Goal: Transaction & Acquisition: Purchase product/service

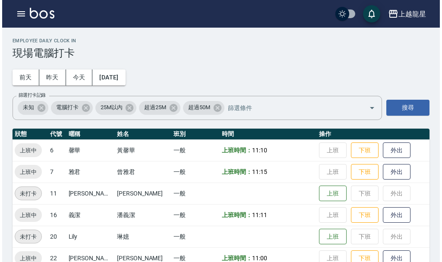
scroll to position [18, 0]
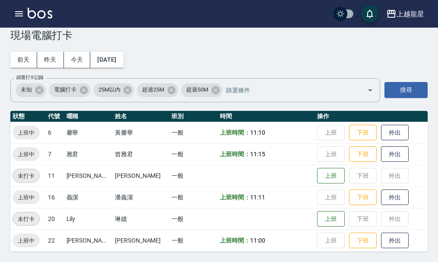
click at [20, 14] on icon "button" at bounding box center [19, 13] width 8 height 5
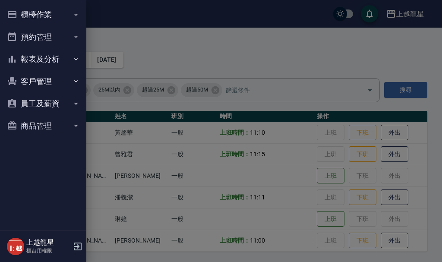
click at [36, 38] on button "預約管理" at bounding box center [42, 37] width 79 height 22
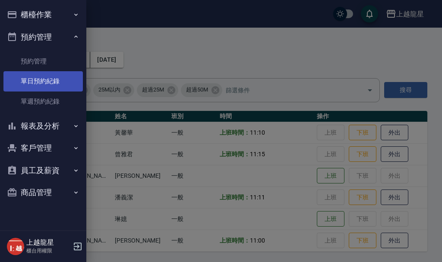
click at [44, 85] on link "單日預約紀錄" at bounding box center [42, 81] width 79 height 20
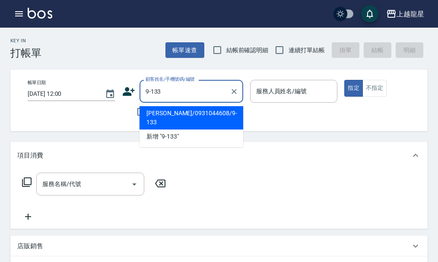
click at [160, 115] on li "[PERSON_NAME]/0931044608/9-133" at bounding box center [192, 117] width 104 height 23
type input "[PERSON_NAME]/0931044608/9-133"
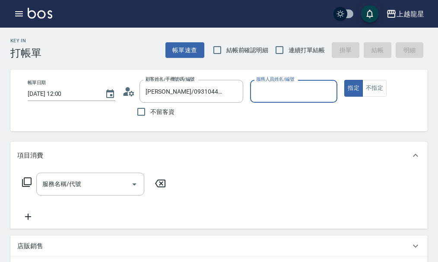
type input "馨華-6"
click at [66, 185] on input "服務名稱/代號" at bounding box center [83, 184] width 87 height 15
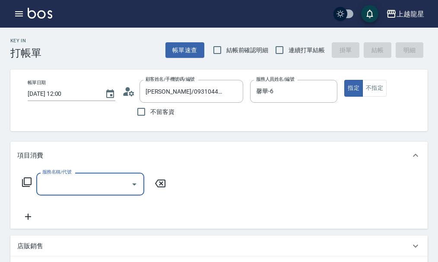
click at [65, 190] on input "服務名稱/代號" at bounding box center [83, 184] width 87 height 15
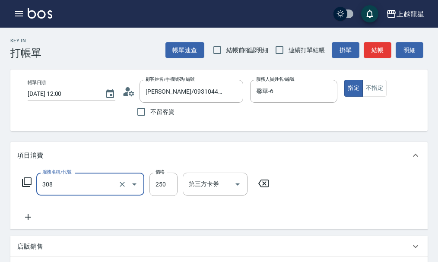
type input "剪髮(國中)(308)"
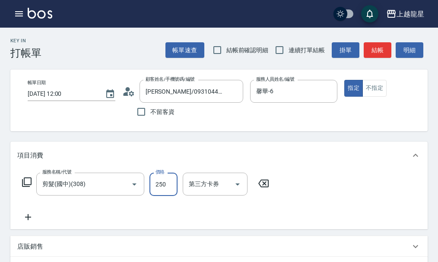
click at [371, 47] on button "結帳" at bounding box center [378, 50] width 28 height 16
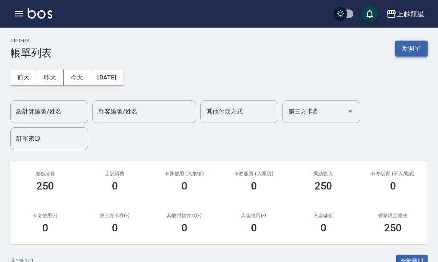
click at [409, 52] on button "新開單" at bounding box center [411, 49] width 32 height 16
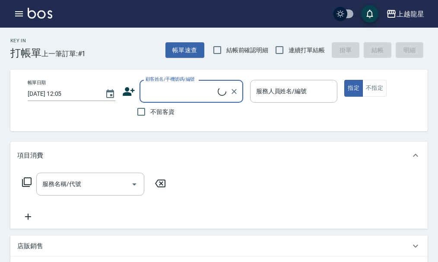
click at [159, 92] on input "顧客姓名/手機號碼/編號" at bounding box center [180, 91] width 74 height 15
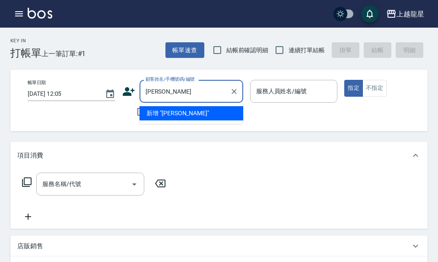
type input "王柏"
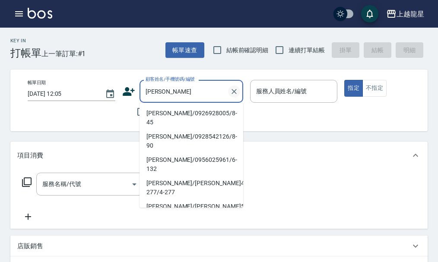
click at [234, 92] on icon "Clear" at bounding box center [234, 91] width 9 height 9
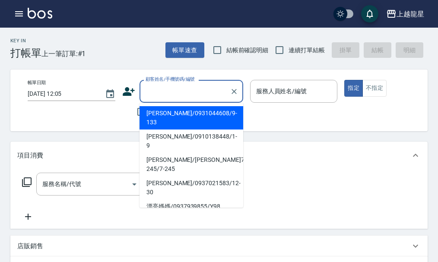
click at [116, 119] on div "帳單日期 2025/09/20 12:05 顧客姓名/手機號碼/編號 顧客姓名/手機號碼/編號 不留客資 服務人員姓名/編號 服務人員姓名/編號 指定 不指定" at bounding box center [226, 100] width 411 height 41
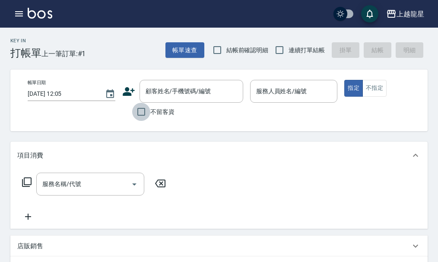
click at [143, 113] on input "不留客資" at bounding box center [141, 112] width 18 height 18
checkbox input "true"
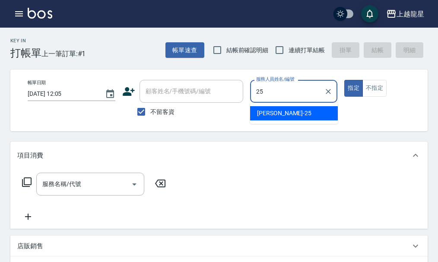
click at [295, 114] on div "淑雲 -25" at bounding box center [294, 113] width 88 height 14
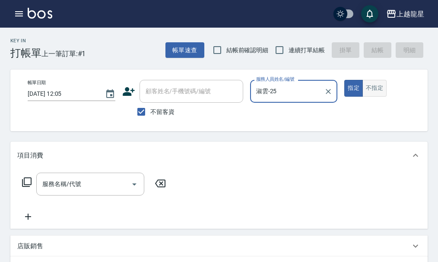
type input "淑雲-25"
click at [372, 90] on button "不指定" at bounding box center [374, 88] width 24 height 17
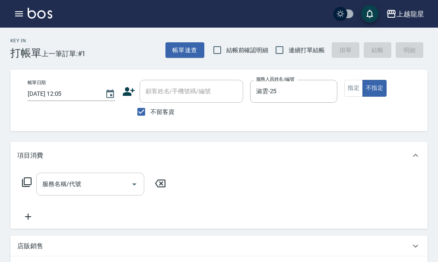
click at [110, 191] on input "服務名稱/代號" at bounding box center [83, 184] width 87 height 15
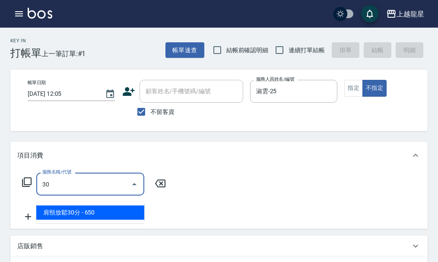
type input "304"
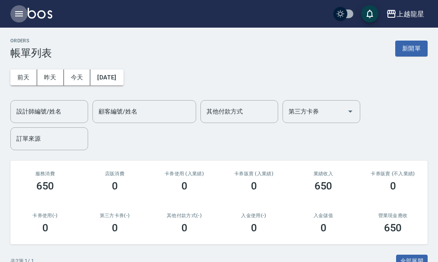
click at [14, 15] on icon "button" at bounding box center [19, 14] width 10 height 10
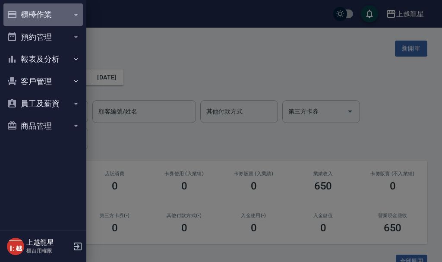
click at [27, 13] on button "櫃檯作業" at bounding box center [42, 14] width 79 height 22
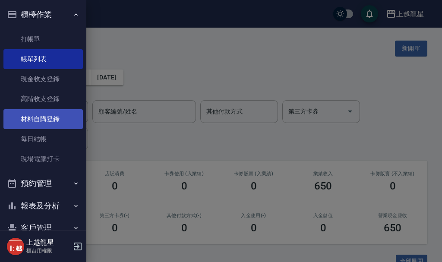
click at [56, 119] on link "材料自購登錄" at bounding box center [42, 119] width 79 height 20
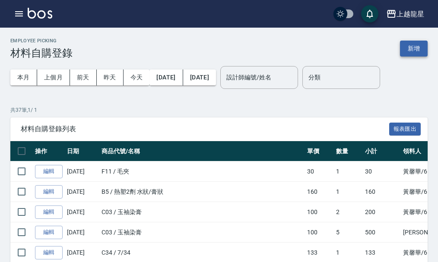
click at [412, 47] on button "新增" at bounding box center [414, 49] width 28 height 16
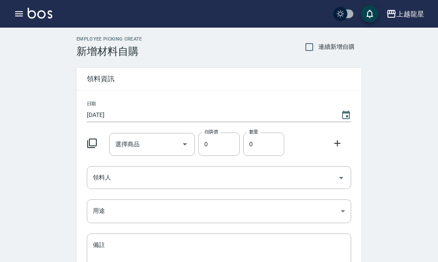
click at [89, 145] on icon at bounding box center [92, 144] width 10 height 10
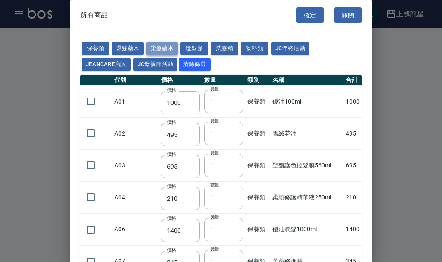
click at [168, 47] on button "染髮藥水" at bounding box center [162, 48] width 32 height 13
type input "105"
type input "100"
type input "105"
type input "100"
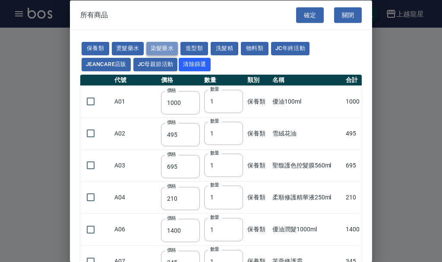
type input "100"
type input "450"
type input "100"
type input "406"
type input "100"
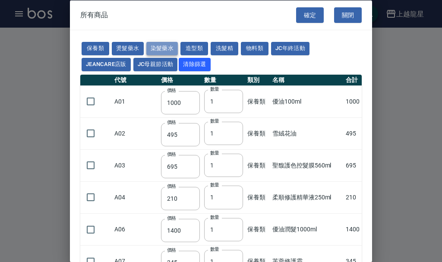
type input "100"
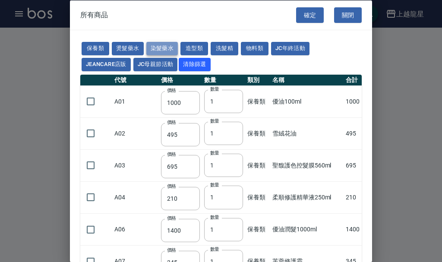
type input "100"
type input "133"
type input "100"
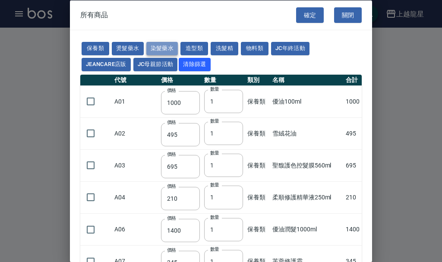
type input "133"
type input "186"
type input "133"
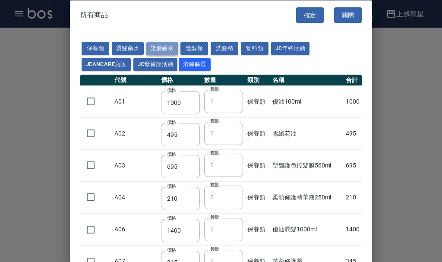
type input "133"
type input "441"
type input "133"
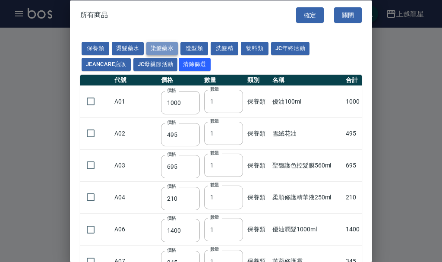
type input "350"
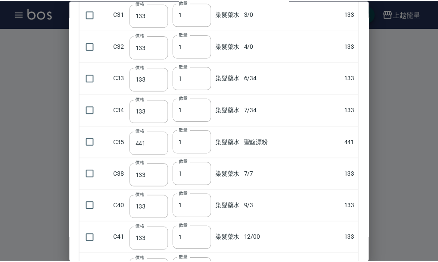
scroll to position [838, 0]
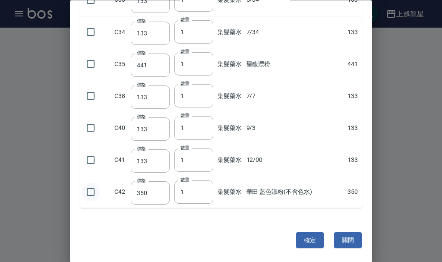
click at [87, 192] on input "checkbox" at bounding box center [91, 192] width 18 height 18
checkbox input "true"
click at [296, 241] on button "確定" at bounding box center [310, 241] width 28 height 16
type input "華田 藍色漂粉(不含色水)"
type input "350"
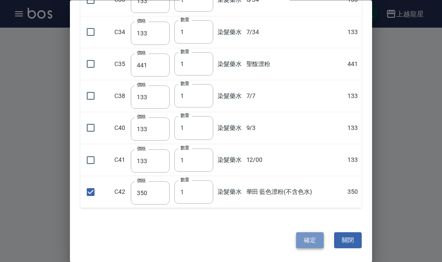
type input "1"
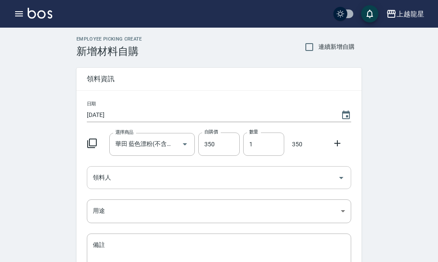
click at [343, 178] on icon "Open" at bounding box center [341, 178] width 10 height 10
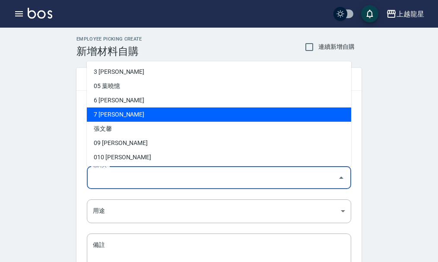
click at [105, 117] on li "7 曾雅君" at bounding box center [219, 115] width 264 height 14
type input "曾雅君"
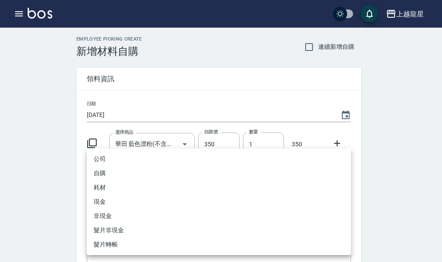
click at [343, 212] on body "上越龍星 登出 櫃檯作業 打帳單 帳單列表 現金收支登錄 高階收支登錄 材料自購登錄 每日結帳 現場電腦打卡 預約管理 預約管理 單日預約紀錄 單週預約紀錄 …" at bounding box center [221, 178] width 442 height 356
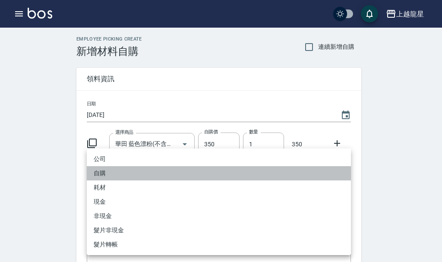
click at [114, 174] on li "自購" at bounding box center [219, 173] width 264 height 14
type input "自購"
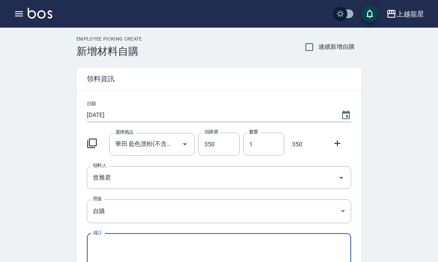
scroll to position [95, 0]
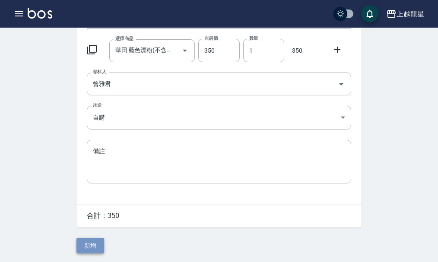
click at [92, 247] on button "新增" at bounding box center [90, 246] width 28 height 16
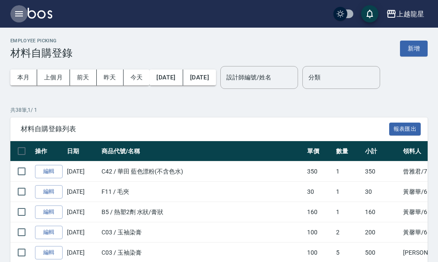
click at [18, 15] on icon "button" at bounding box center [19, 14] width 10 height 10
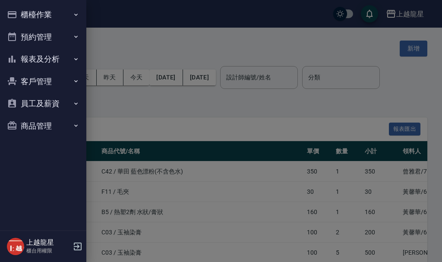
click at [22, 15] on button "櫃檯作業" at bounding box center [42, 14] width 79 height 22
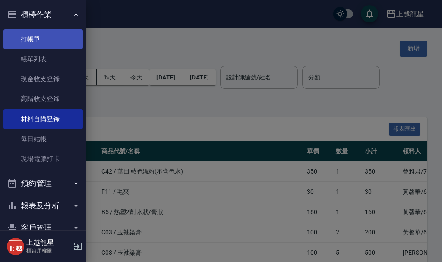
click at [28, 38] on link "打帳單" at bounding box center [42, 39] width 79 height 20
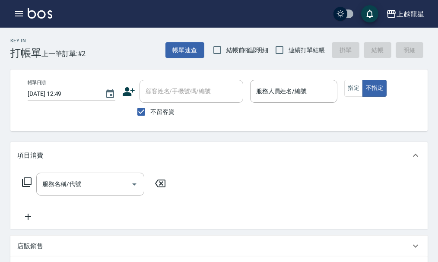
click at [156, 114] on span "不留客資" at bounding box center [162, 112] width 24 height 9
click at [150, 114] on input "不留客資" at bounding box center [141, 112] width 18 height 18
checkbox input "false"
click at [165, 91] on input "顧客姓名/手機號碼/編號" at bounding box center [184, 91] width 83 height 15
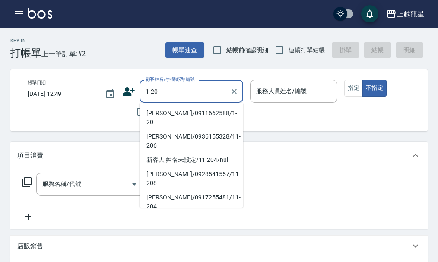
click at [174, 113] on li "林麗芬/0911662588/1-20" at bounding box center [192, 117] width 104 height 23
type input "林麗芬/0911662588/1-20"
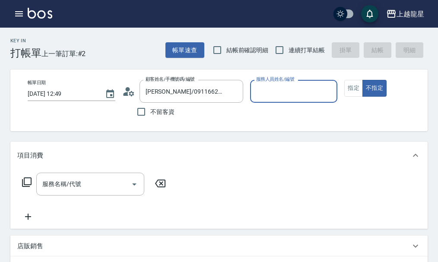
type input "馨華-6"
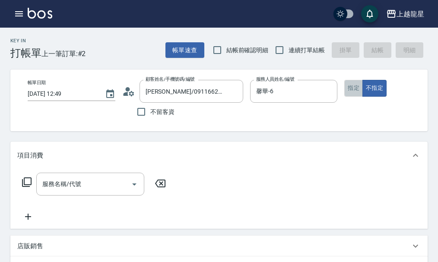
click at [354, 87] on button "指定" at bounding box center [353, 88] width 19 height 17
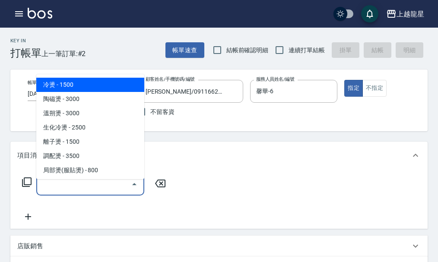
click at [65, 192] on input "服務名稱/代號" at bounding box center [83, 184] width 87 height 15
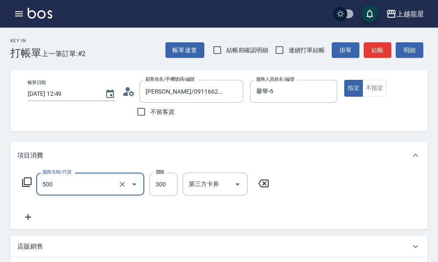
type input "一般洗髮(500)"
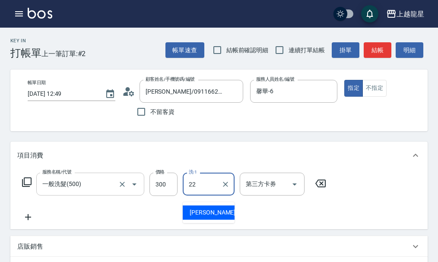
type input "阿琳-22"
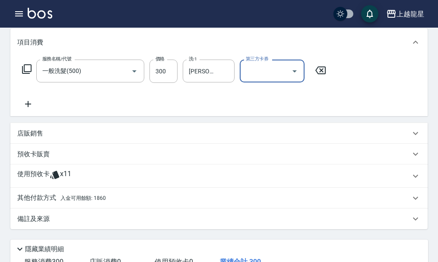
scroll to position [130, 0]
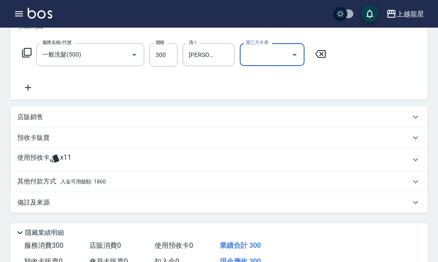
click at [43, 184] on p "其他付款方式 入金可用餘額: 1860" at bounding box center [61, 182] width 89 height 10
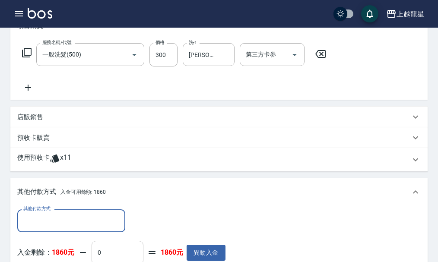
scroll to position [173, 0]
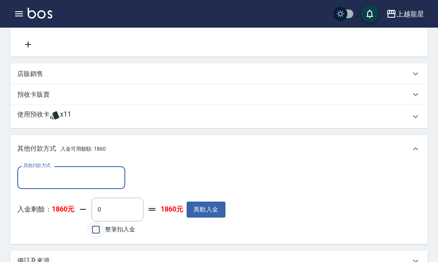
click at [94, 234] on input "整筆扣入金" at bounding box center [96, 230] width 18 height 18
checkbox input "true"
type input "300"
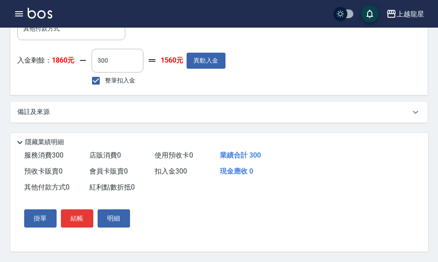
scroll to position [332, 0]
click at [77, 216] on button "結帳" at bounding box center [77, 219] width 32 height 18
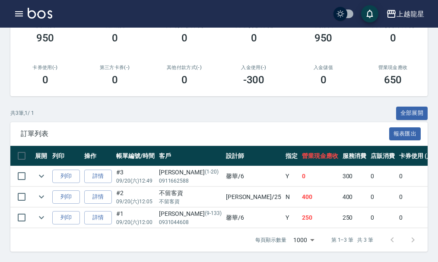
scroll to position [155, 0]
click at [60, 171] on button "列印" at bounding box center [66, 176] width 28 height 13
click at [98, 197] on link "詳情" at bounding box center [98, 196] width 28 height 13
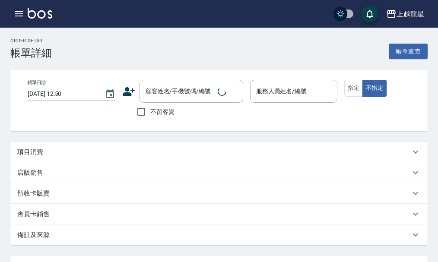
type input "2025/09/20 12:05"
checkbox input "true"
type input "淑雲-25"
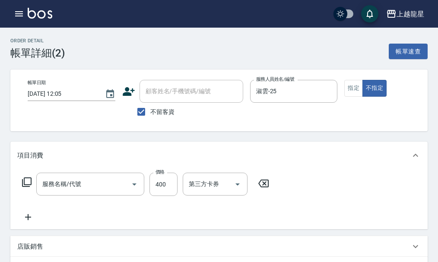
type input "剪髮(304)"
click at [153, 117] on label "不留客資" at bounding box center [153, 112] width 42 height 18
click at [150, 117] on input "不留客資" at bounding box center [141, 112] width 18 height 18
checkbox input "false"
click at [152, 90] on div "顧客姓名/手機號碼/編號 顧客姓名/手機號碼/編號" at bounding box center [192, 91] width 104 height 23
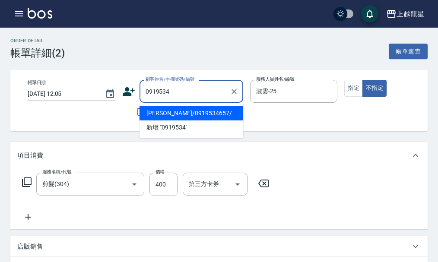
click at [162, 112] on li "王敬堂/0919534657/" at bounding box center [192, 113] width 104 height 14
type input "王敬堂/0919534657/"
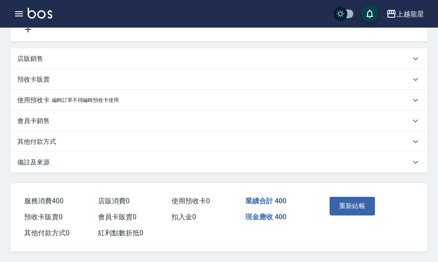
scroll to position [198, 0]
click at [350, 205] on button "重新結帳" at bounding box center [353, 206] width 46 height 18
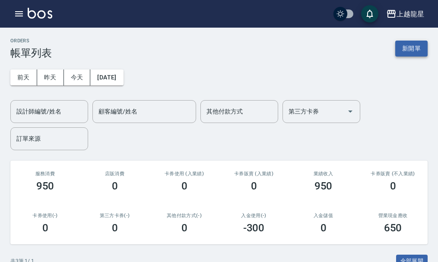
click at [406, 47] on button "新開單" at bounding box center [411, 49] width 32 height 16
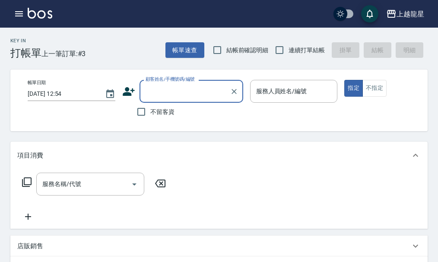
click at [155, 95] on input "顧客姓名/手機號碼/編號" at bounding box center [184, 91] width 83 height 15
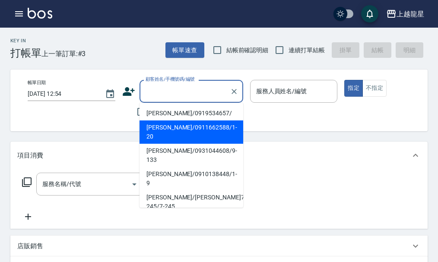
click at [151, 130] on li "林麗芬/0911662588/1-20" at bounding box center [192, 132] width 104 height 23
type input "林麗芬/0911662588/1-20"
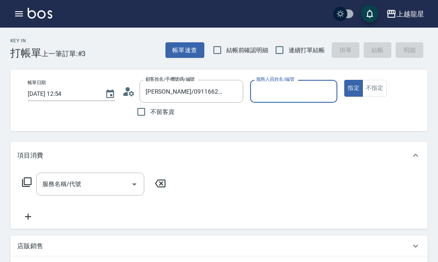
type input "馨華-6"
click at [22, 14] on icon "button" at bounding box center [19, 13] width 8 height 5
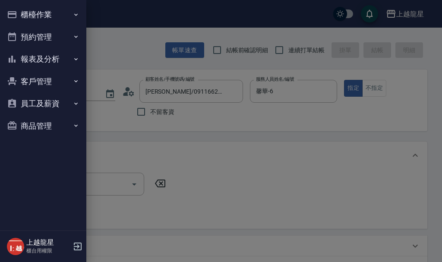
click at [25, 12] on button "櫃檯作業" at bounding box center [42, 14] width 79 height 22
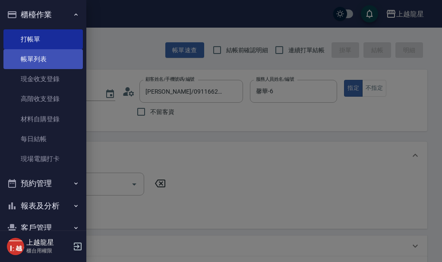
click at [24, 61] on link "帳單列表" at bounding box center [42, 59] width 79 height 20
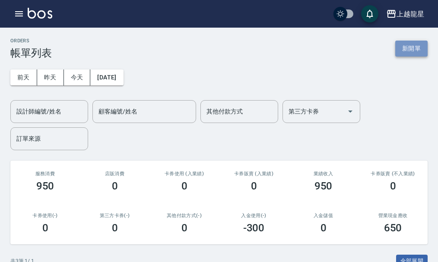
click at [406, 52] on button "新開單" at bounding box center [411, 49] width 32 height 16
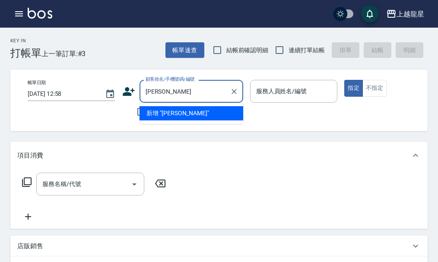
type input "陳太"
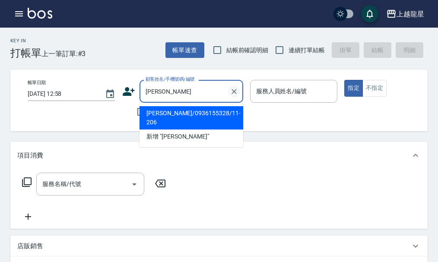
click at [233, 90] on icon "Clear" at bounding box center [234, 91] width 5 height 5
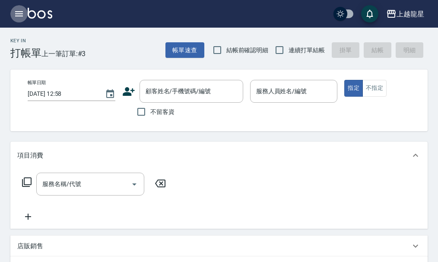
click at [27, 12] on button "button" at bounding box center [18, 13] width 17 height 17
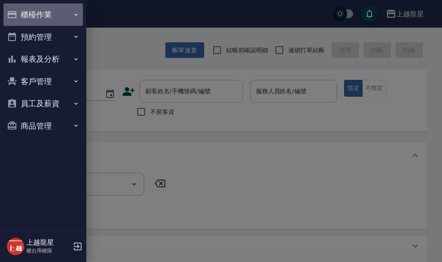
click at [59, 13] on button "櫃檯作業" at bounding box center [42, 14] width 79 height 22
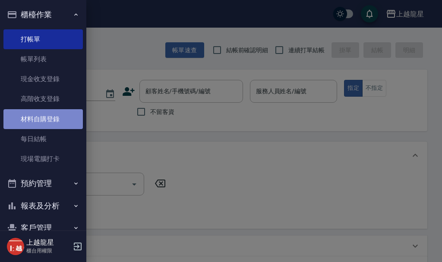
click at [61, 121] on link "材料自購登錄" at bounding box center [42, 119] width 79 height 20
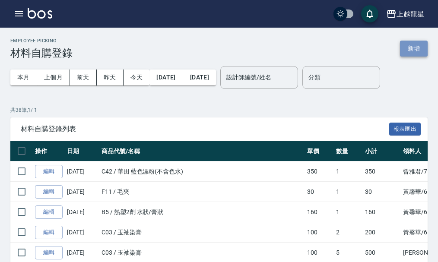
click at [412, 49] on button "新增" at bounding box center [414, 49] width 28 height 16
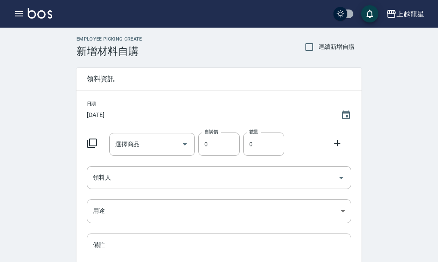
click at [92, 138] on icon at bounding box center [92, 143] width 10 height 10
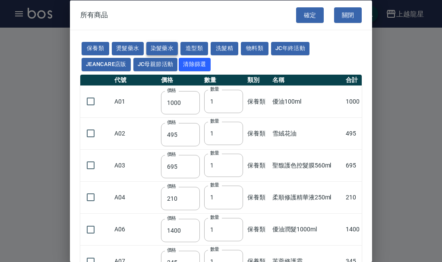
click at [162, 49] on button "染髮藥水" at bounding box center [162, 48] width 32 height 13
type input "105"
type input "100"
type input "105"
type input "100"
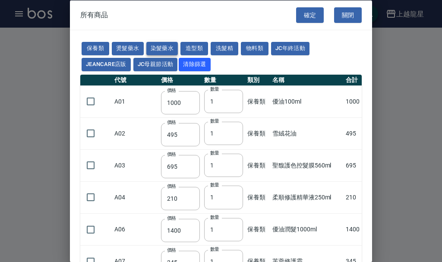
type input "100"
type input "450"
type input "100"
type input "406"
type input "100"
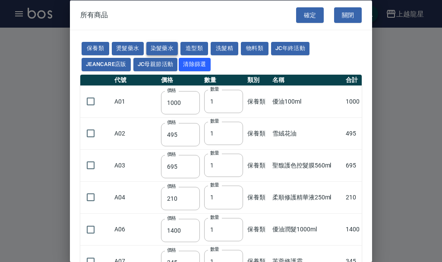
type input "100"
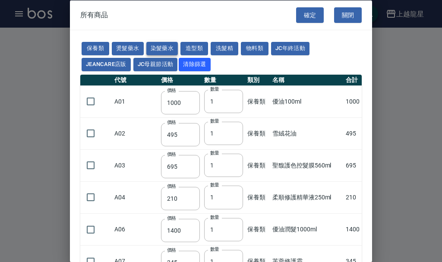
type input "100"
type input "133"
type input "100"
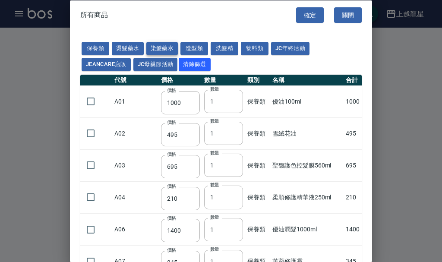
type input "133"
type input "186"
type input "133"
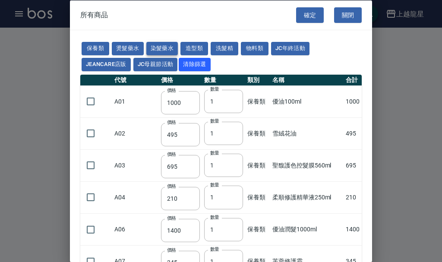
type input "133"
type input "441"
type input "133"
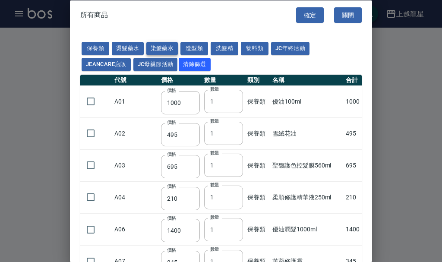
type input "350"
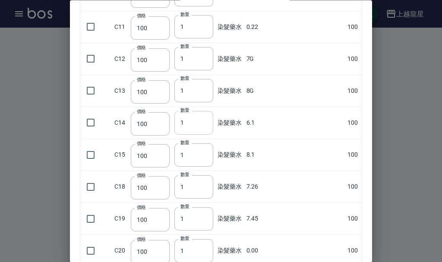
scroll to position [346, 0]
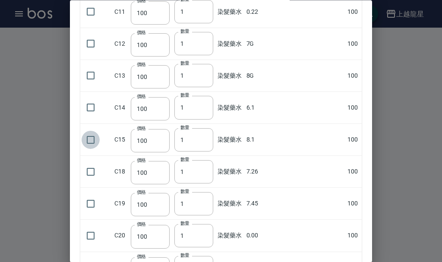
click at [90, 139] on input "checkbox" at bounding box center [91, 140] width 18 height 18
checkbox input "true"
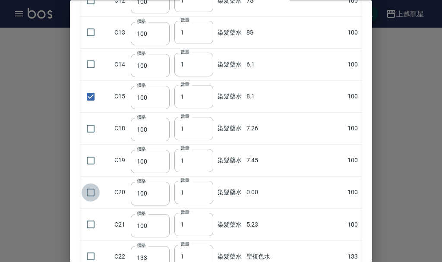
click at [91, 193] on input "checkbox" at bounding box center [91, 193] width 18 height 18
checkbox input "true"
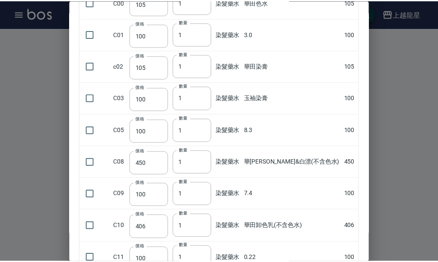
scroll to position [0, 0]
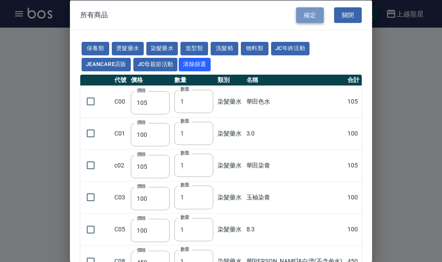
click at [305, 20] on button "確定" at bounding box center [310, 15] width 28 height 16
type input "8.1"
type input "100"
type input "1"
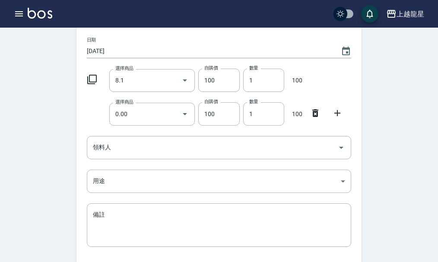
scroll to position [86, 0]
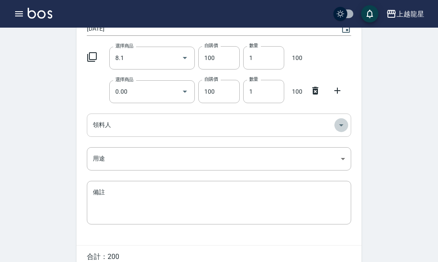
click at [344, 124] on icon "Open" at bounding box center [341, 125] width 10 height 10
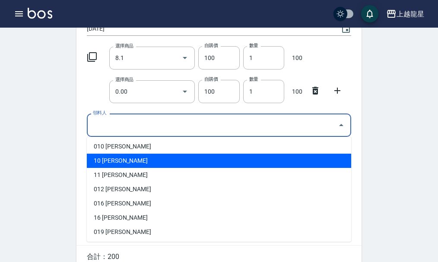
click at [109, 160] on li "10 高芳瑜" at bounding box center [219, 161] width 264 height 14
type input "高芳瑜"
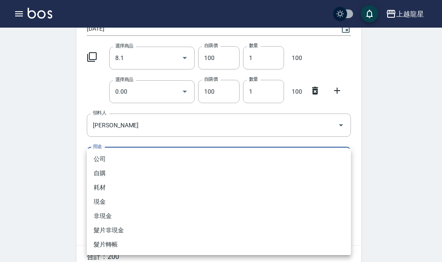
click at [340, 159] on body "上越龍星 登出 櫃檯作業 打帳單 帳單列表 現金收支登錄 高階收支登錄 材料自購登錄 每日結帳 現場電腦打卡 預約管理 預約管理 單日預約紀錄 單週預約紀錄 …" at bounding box center [221, 109] width 442 height 390
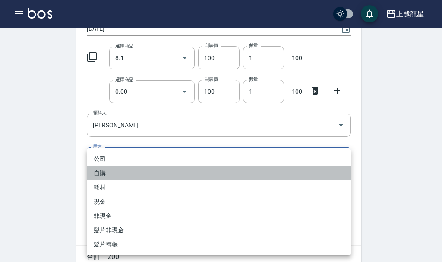
click at [120, 174] on li "自購" at bounding box center [219, 173] width 264 height 14
type input "自購"
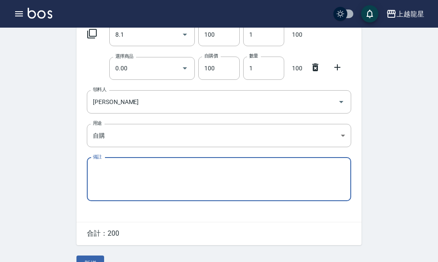
scroll to position [129, 0]
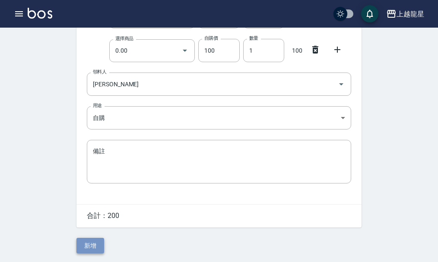
click at [89, 244] on button "新增" at bounding box center [90, 246] width 28 height 16
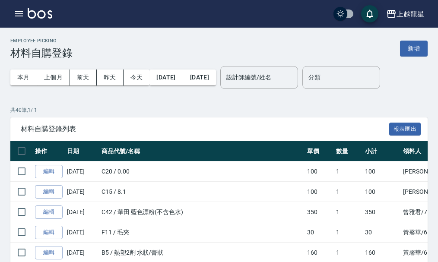
click at [14, 2] on div "上越龍星 登出" at bounding box center [219, 14] width 438 height 28
click at [20, 13] on icon "button" at bounding box center [19, 14] width 10 height 10
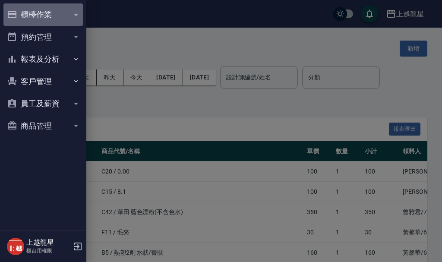
drag, startPoint x: 26, startPoint y: 14, endPoint x: 38, endPoint y: 29, distance: 19.0
click at [27, 14] on button "櫃檯作業" at bounding box center [42, 14] width 79 height 22
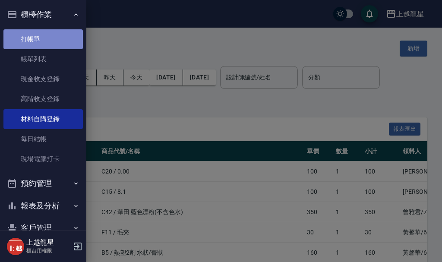
click at [45, 41] on link "打帳單" at bounding box center [42, 39] width 79 height 20
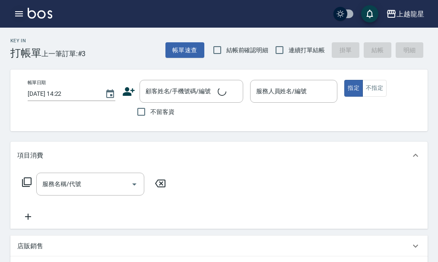
drag, startPoint x: 13, startPoint y: 5, endPoint x: 18, endPoint y: 12, distance: 8.6
click at [17, 11] on div "上越龍星 登出" at bounding box center [219, 14] width 438 height 28
click at [19, 12] on icon "button" at bounding box center [19, 13] width 8 height 5
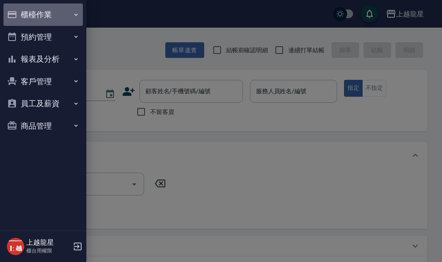
drag, startPoint x: 47, startPoint y: 13, endPoint x: 41, endPoint y: 32, distance: 19.4
click at [48, 13] on button "櫃檯作業" at bounding box center [42, 14] width 79 height 22
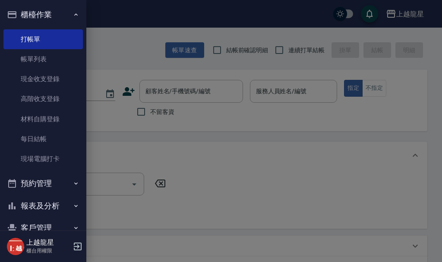
drag, startPoint x: 41, startPoint y: 67, endPoint x: 145, endPoint y: 133, distance: 123.7
click at [41, 67] on link "帳單列表" at bounding box center [42, 59] width 79 height 20
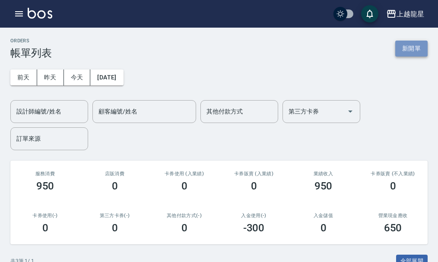
click at [405, 47] on button "新開單" at bounding box center [411, 49] width 32 height 16
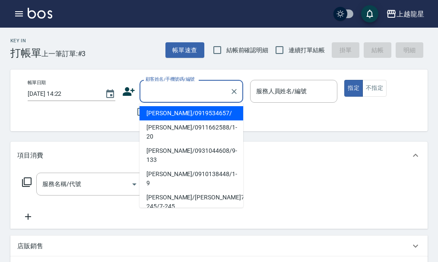
click at [151, 94] on input "顧客姓名/手機號碼/編號" at bounding box center [184, 91] width 83 height 15
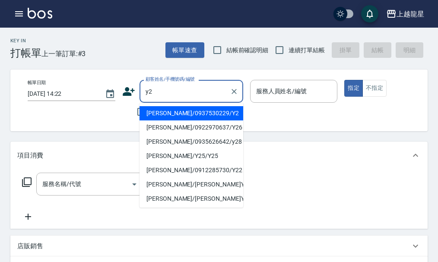
click at [169, 111] on li "楊嫚莉/0937530229/Y2" at bounding box center [192, 113] width 104 height 14
type input "楊嫚莉/0937530229/Y2"
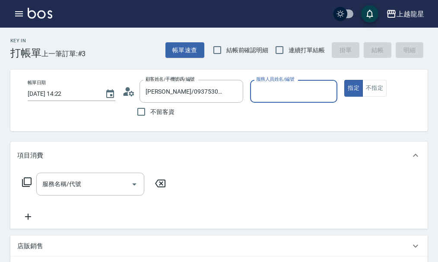
type input "淑雲-25"
click at [77, 196] on div "服務名稱/代號" at bounding box center [90, 184] width 108 height 23
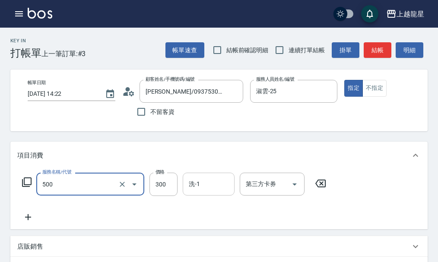
type input "一般洗髮(500)"
click at [211, 190] on input "洗-1" at bounding box center [209, 184] width 44 height 15
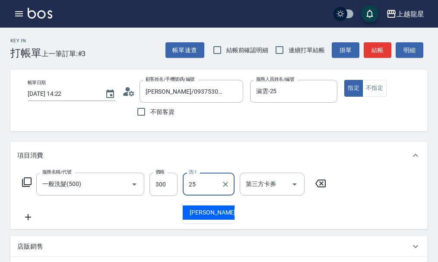
type input "淑雲-25"
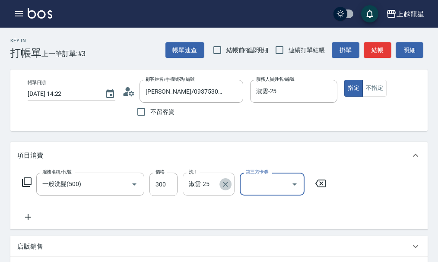
click at [221, 190] on button "Clear" at bounding box center [225, 184] width 12 height 12
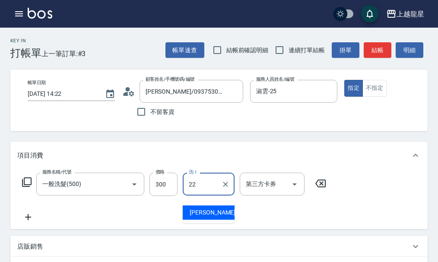
type input "阿琳-22"
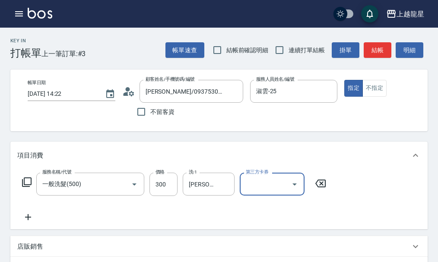
click at [29, 222] on icon at bounding box center [28, 217] width 22 height 10
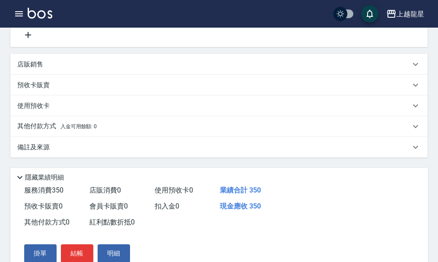
scroll to position [262, 0]
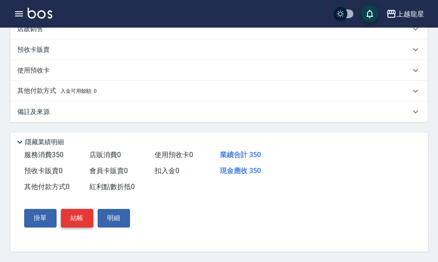
type input "吹捲.造型.包頭(708)"
click at [76, 215] on button "結帳" at bounding box center [77, 218] width 32 height 18
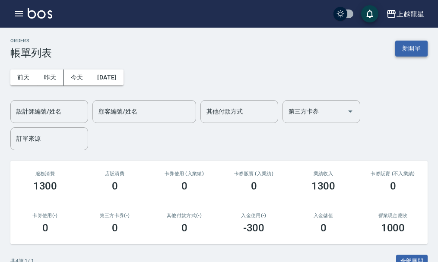
click at [424, 43] on button "新開單" at bounding box center [411, 49] width 32 height 16
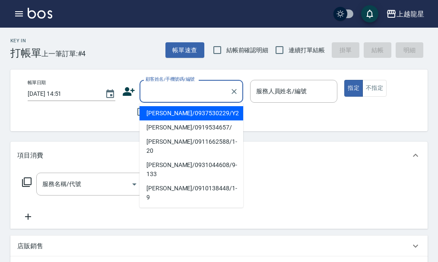
click at [191, 93] on input "顧客姓名/手機號碼/編號" at bounding box center [184, 91] width 83 height 15
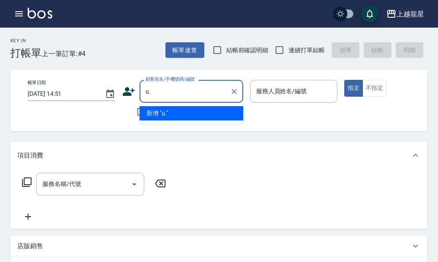
type input "u"
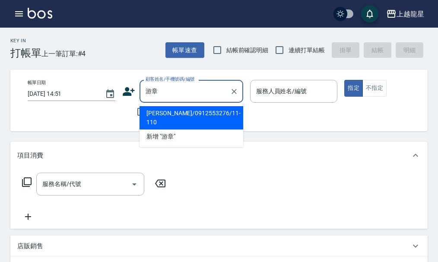
click at [216, 108] on li "游章充/0912553276/11-110" at bounding box center [192, 117] width 104 height 23
type input "游章充/0912553276/11-110"
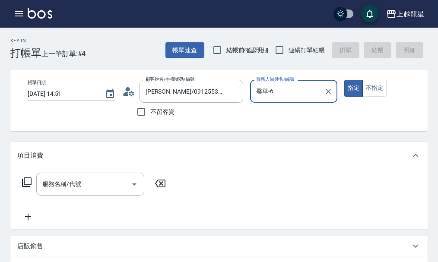
type input "馨華-6"
click at [118, 192] on input "服務名稱/代號" at bounding box center [83, 184] width 87 height 15
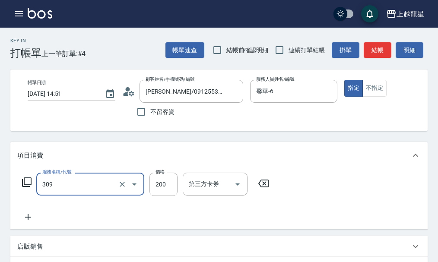
type input "剪髮(國小)(309)"
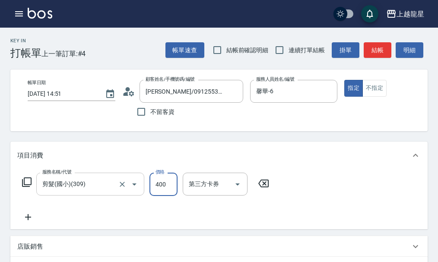
type input "400"
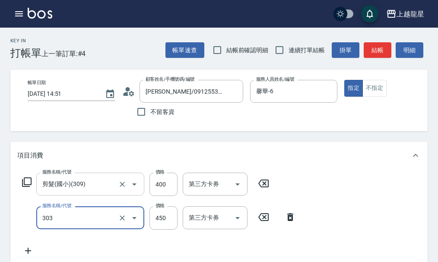
type input "剪髮(303)"
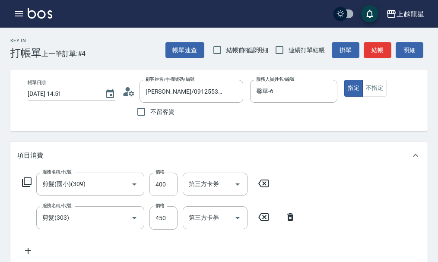
click at [382, 38] on div "Key In 打帳單 上一筆訂單:#4 帳單速查 結帳前確認明細 連續打單結帳 掛單 結帳 明細" at bounding box center [214, 44] width 428 height 32
click at [382, 44] on button "結帳" at bounding box center [378, 50] width 28 height 16
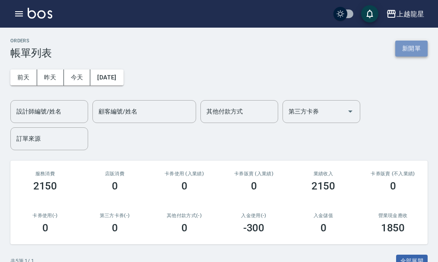
click at [417, 52] on button "新開單" at bounding box center [411, 49] width 32 height 16
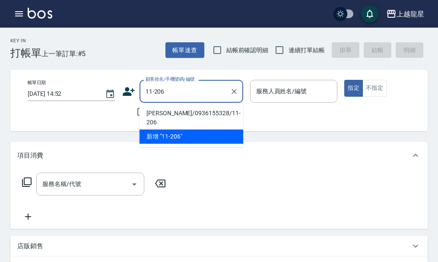
click at [175, 110] on li "陳太太/0936155328/11-206" at bounding box center [192, 117] width 104 height 23
type input "陳太太/0936155328/11-206"
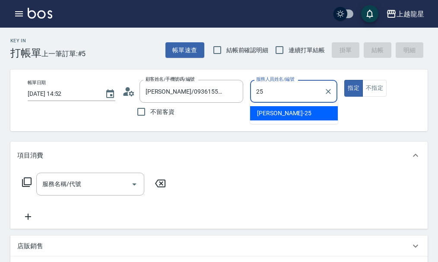
type input "淑雲-25"
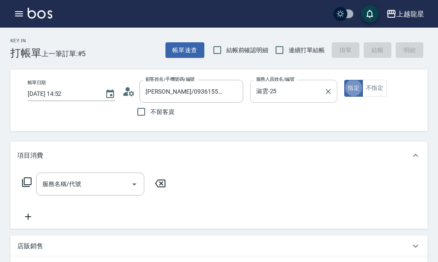
type button "true"
click at [365, 88] on button "不指定" at bounding box center [374, 88] width 24 height 17
click at [92, 192] on input "服務名稱/代號" at bounding box center [83, 184] width 87 height 15
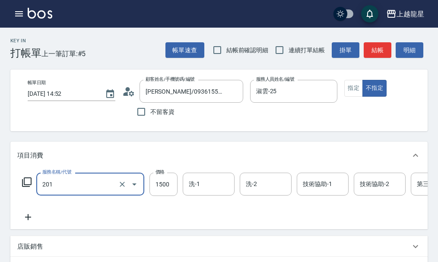
type input "冷燙(201)"
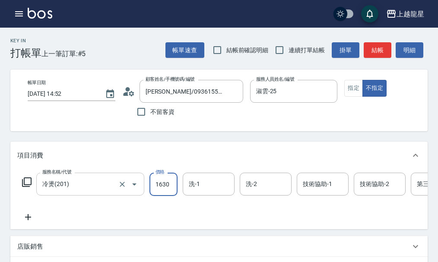
type input "1630"
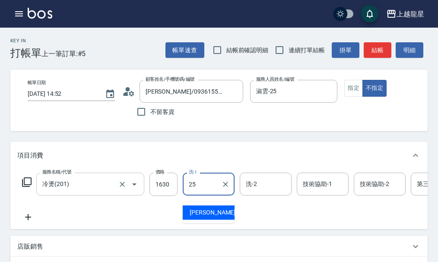
type input "淑雲-25"
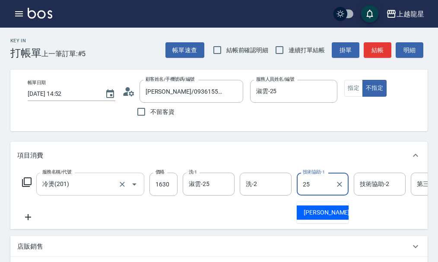
type input "淑雲-25"
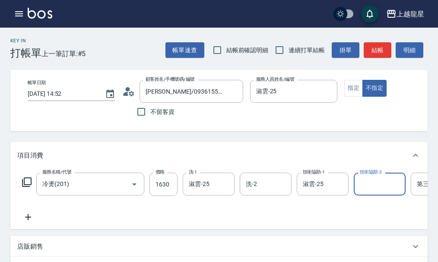
click at [24, 222] on icon at bounding box center [28, 217] width 22 height 10
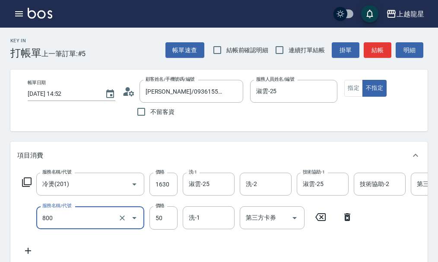
type input "快速修護(800)"
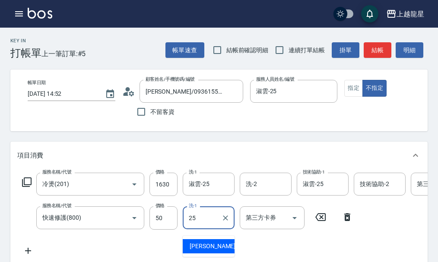
type input "淑雲-25"
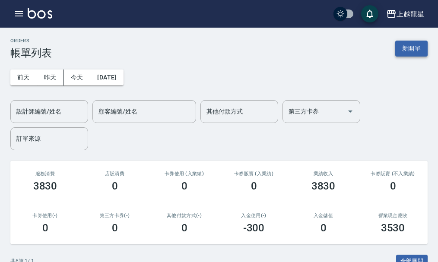
click at [407, 50] on button "新開單" at bounding box center [411, 49] width 32 height 16
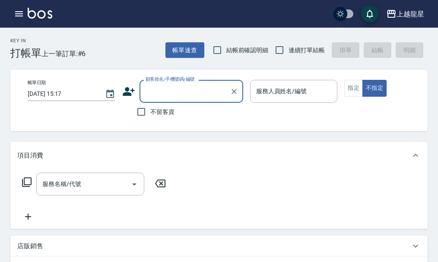
click at [169, 94] on input "顧客姓名/手機號碼/編號" at bounding box center [184, 91] width 83 height 15
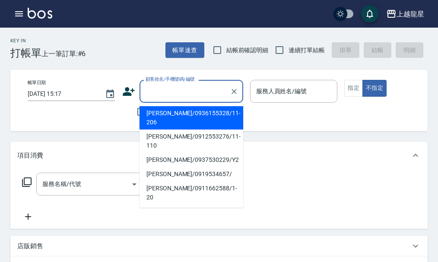
click at [277, 120] on div "帳單日期 2025/09/20 15:17 顧客姓名/手機號碼/編號 顧客姓名/手機號碼/編號 不留客資 服務人員姓名/編號 服務人員姓名/編號 指定 不指定" at bounding box center [226, 100] width 411 height 41
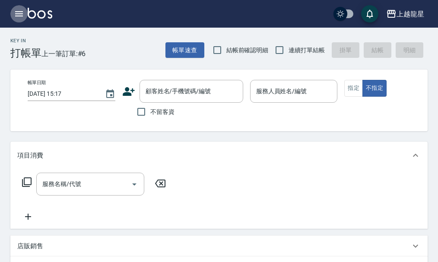
click at [26, 10] on button "button" at bounding box center [18, 13] width 17 height 17
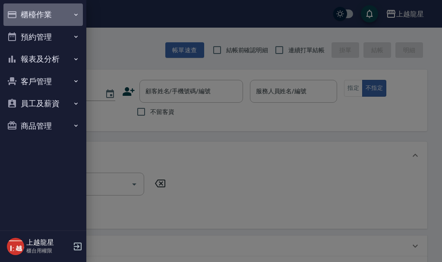
click at [32, 8] on button "櫃檯作業" at bounding box center [42, 14] width 79 height 22
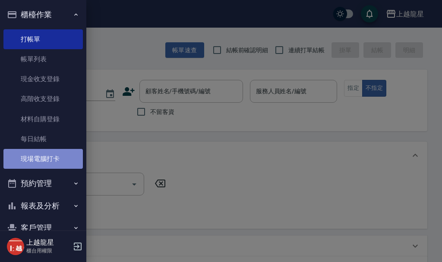
click at [44, 161] on link "現場電腦打卡" at bounding box center [42, 159] width 79 height 20
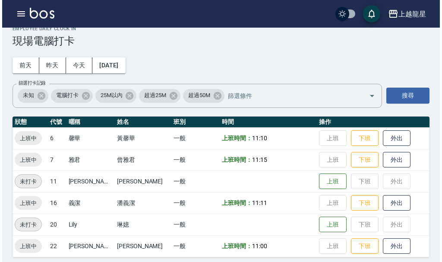
scroll to position [18, 0]
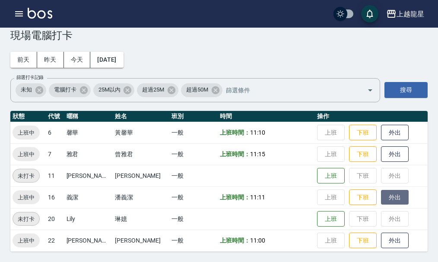
click at [390, 196] on button "外出" at bounding box center [395, 197] width 28 height 15
click at [22, 19] on button "button" at bounding box center [18, 13] width 17 height 17
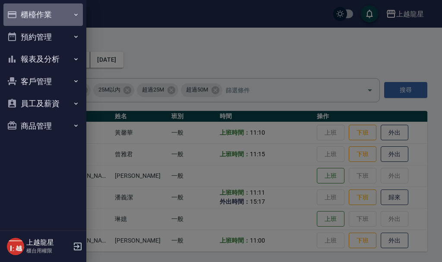
click at [41, 14] on button "櫃檯作業" at bounding box center [42, 14] width 79 height 22
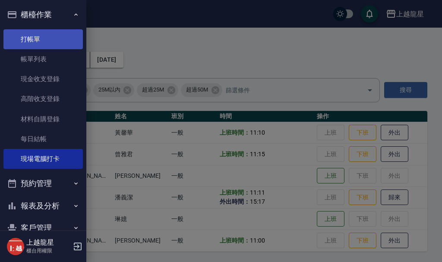
click at [39, 38] on link "打帳單" at bounding box center [42, 39] width 79 height 20
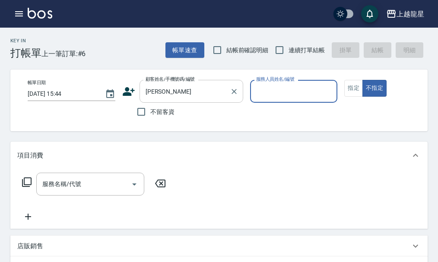
click at [166, 93] on input "杜佳佳" at bounding box center [184, 91] width 83 height 15
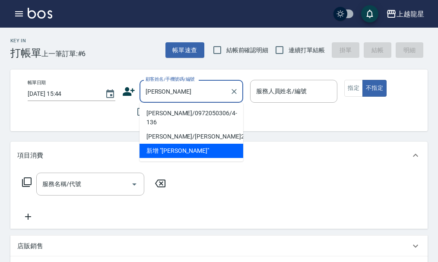
click at [163, 110] on li "杜佳蓁/0972050306/4-136" at bounding box center [192, 117] width 104 height 23
type input "杜佳蓁/0972050306/4-136"
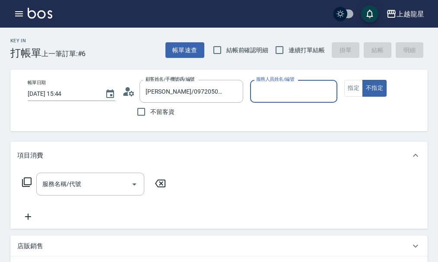
type input "雅君-7"
click at [130, 90] on icon at bounding box center [128, 91] width 13 height 13
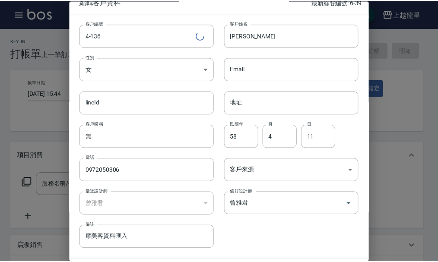
scroll to position [37, 0]
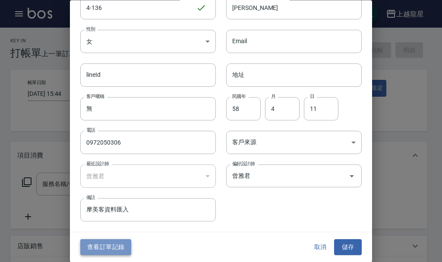
click at [100, 251] on button "查看訂單記錄" at bounding box center [105, 248] width 51 height 16
